Goal: Information Seeking & Learning: Stay updated

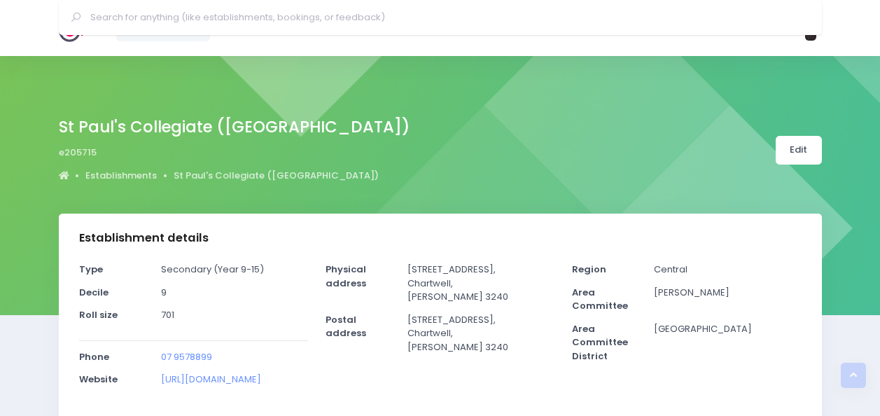
select select "5"
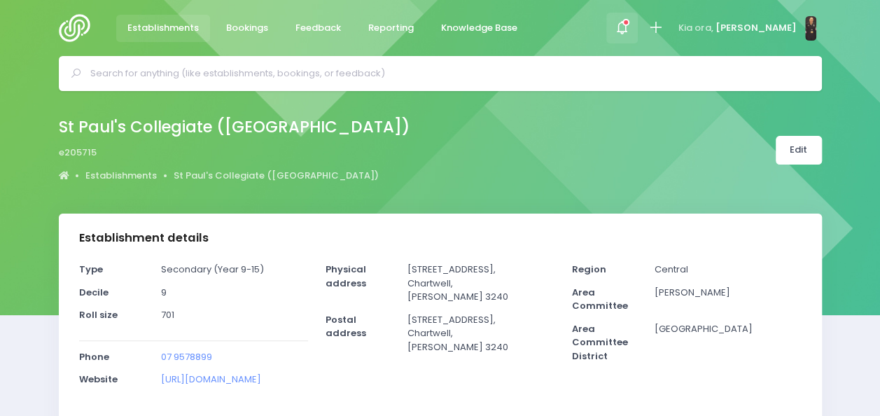
click at [630, 27] on icon at bounding box center [622, 28] width 16 height 16
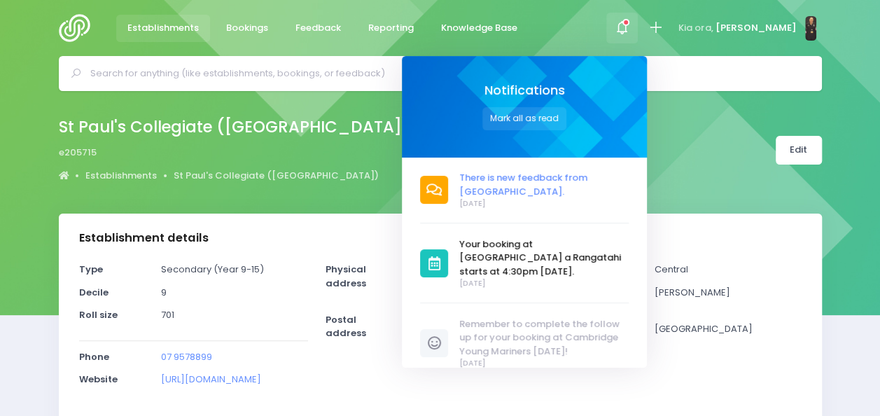
click at [536, 186] on span "There is new feedback from [GEOGRAPHIC_DATA]." at bounding box center [543, 184] width 169 height 27
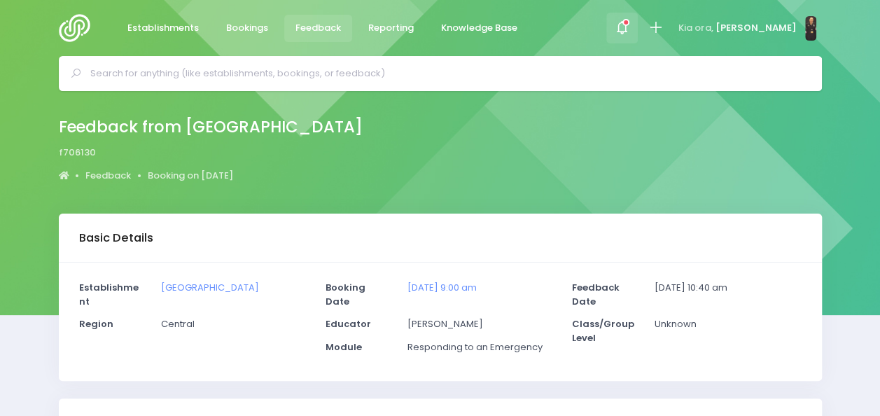
click at [638, 25] on div at bounding box center [622, 29] width 32 height 32
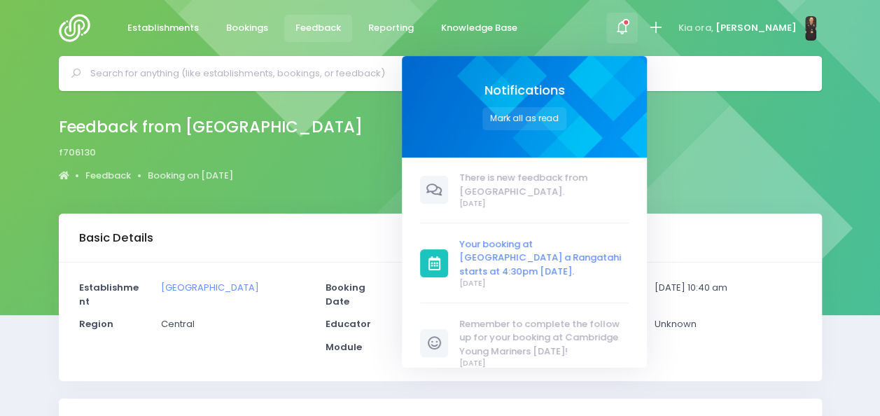
click at [520, 253] on span "Your booking at [GEOGRAPHIC_DATA] a Rangatahi starts at 4:30pm [DATE]." at bounding box center [543, 257] width 169 height 41
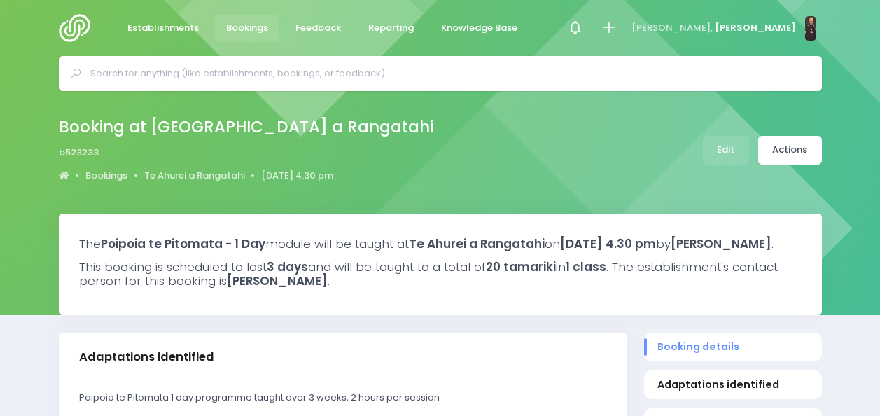
select select "5"
click at [170, 25] on span "Establishments" at bounding box center [162, 28] width 71 height 14
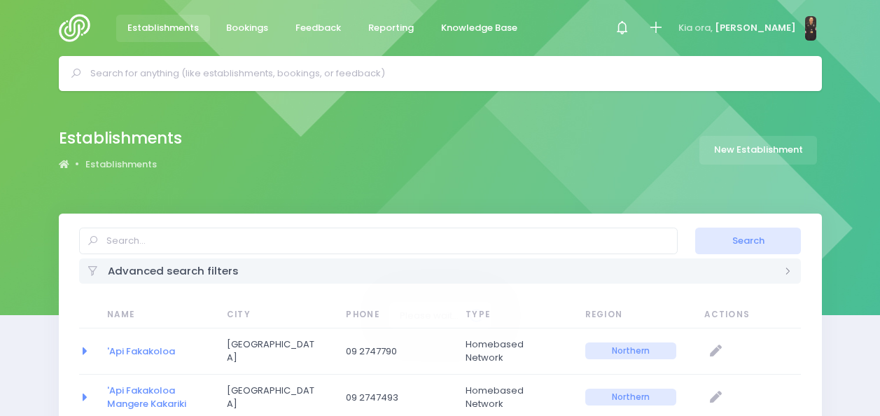
select select "20"
click at [82, 40] on img at bounding box center [79, 28] width 40 height 28
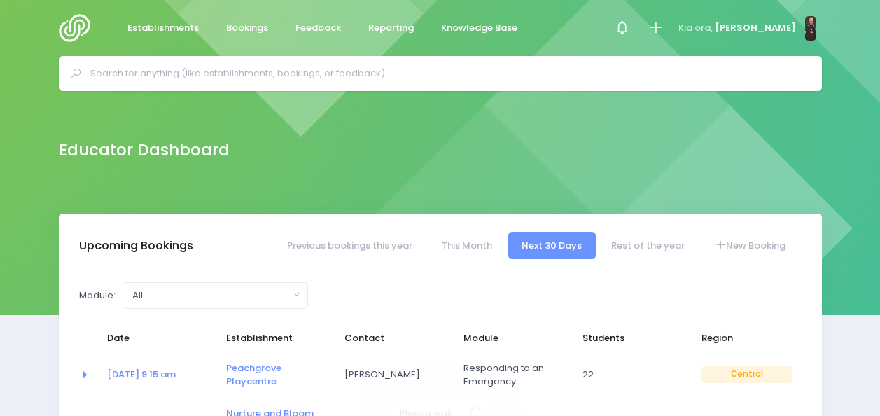
select select "5"
click at [445, 76] on input "text" at bounding box center [446, 73] width 712 height 21
